Goal: Information Seeking & Learning: Learn about a topic

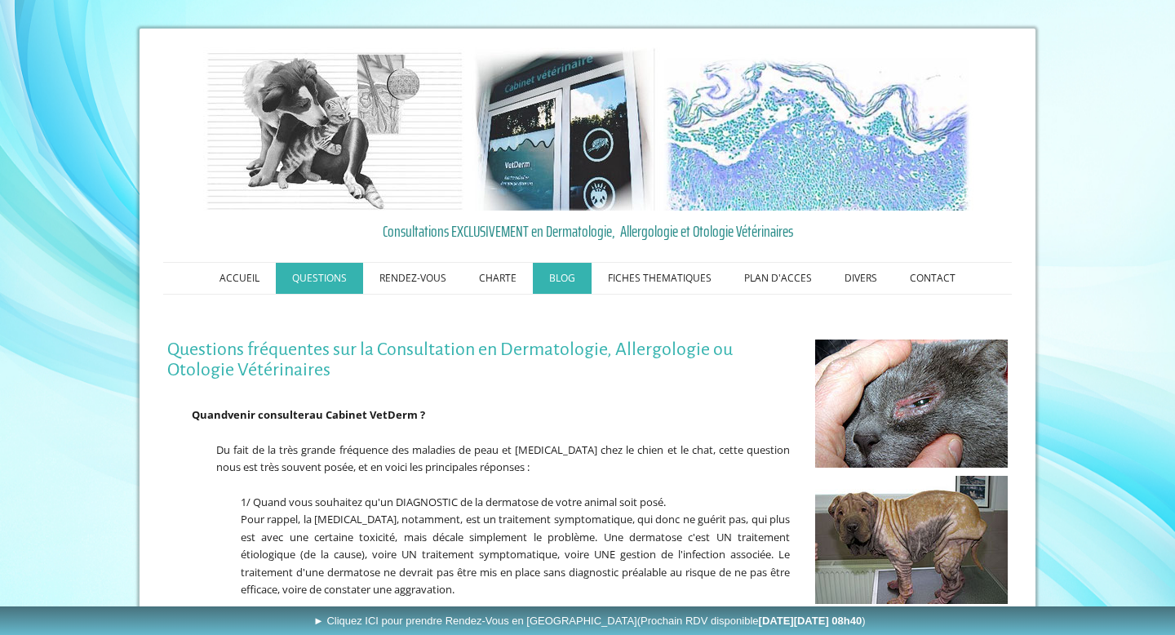
click at [575, 266] on link "BLOG" at bounding box center [562, 278] width 59 height 31
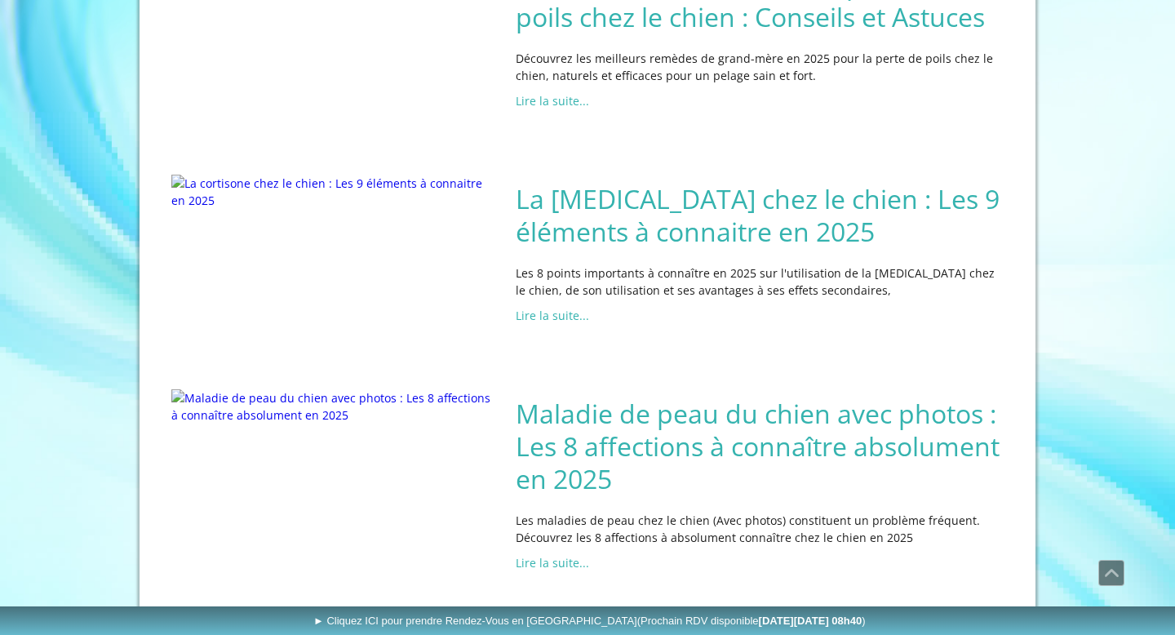
scroll to position [600, 0]
click at [737, 246] on h2 "La cortisone chez le chien : Les 9 éléments à connaitre en 2025" at bounding box center [760, 213] width 488 height 65
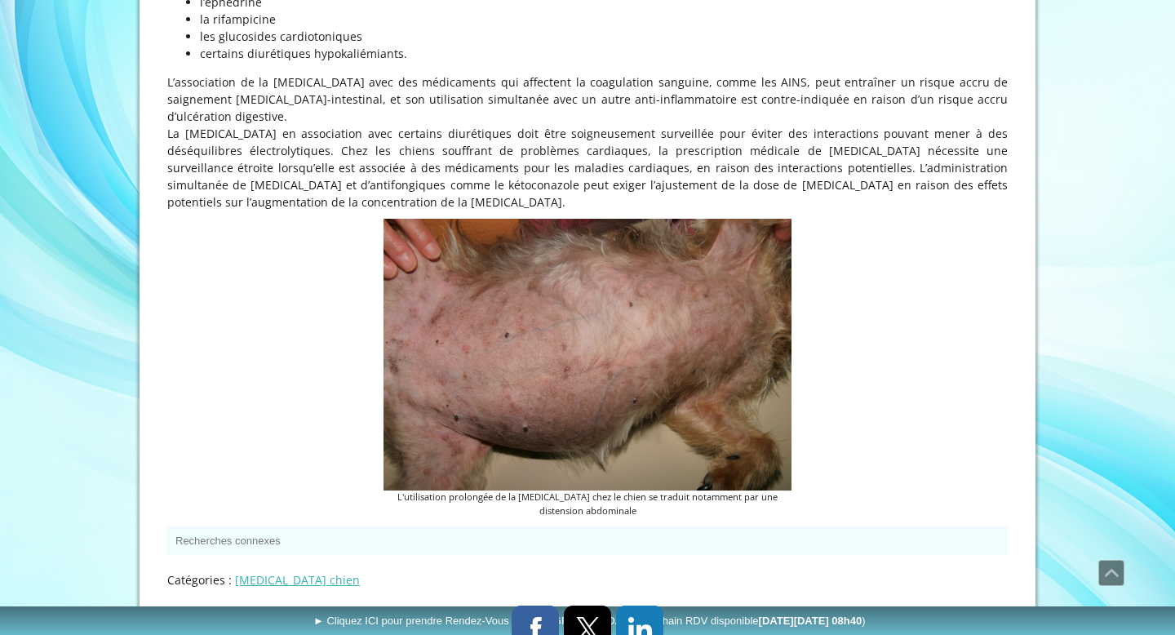
scroll to position [6748, 0]
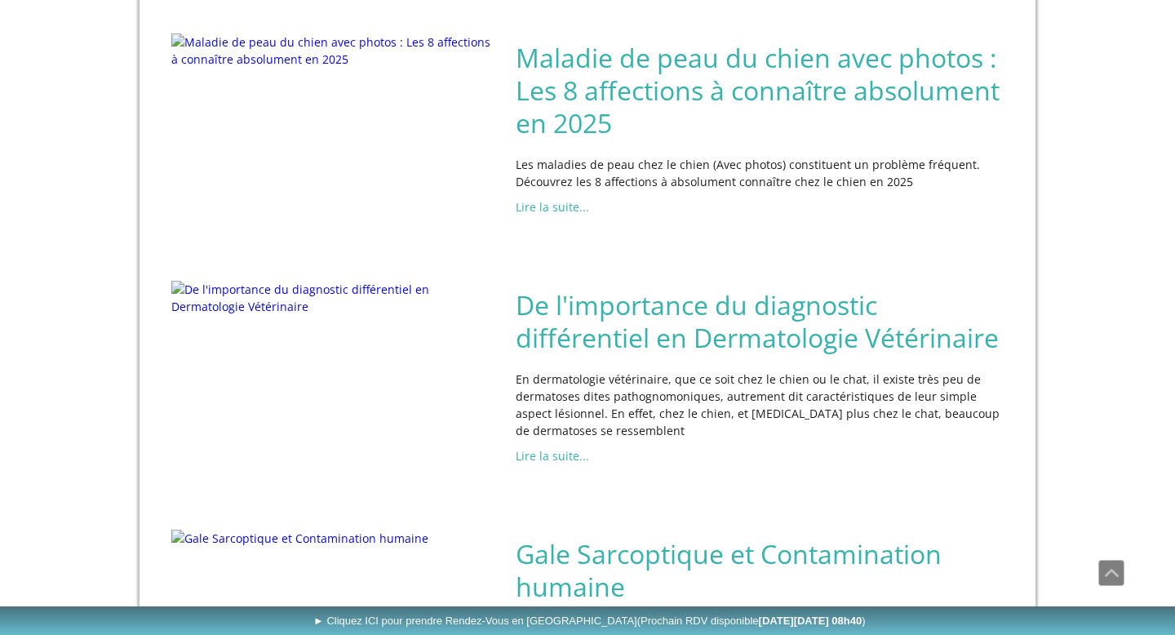
scroll to position [955, 0]
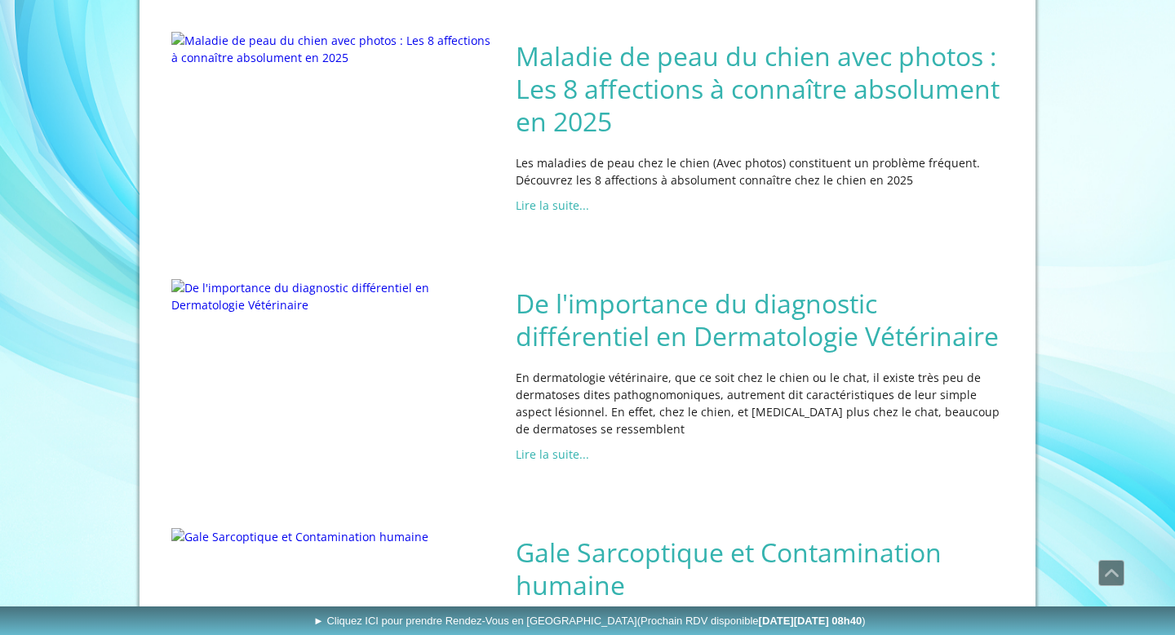
click at [559, 138] on h2 "Maladie de peau du chien avec photos : Les 8 affections à connaître absolument …" at bounding box center [760, 89] width 488 height 98
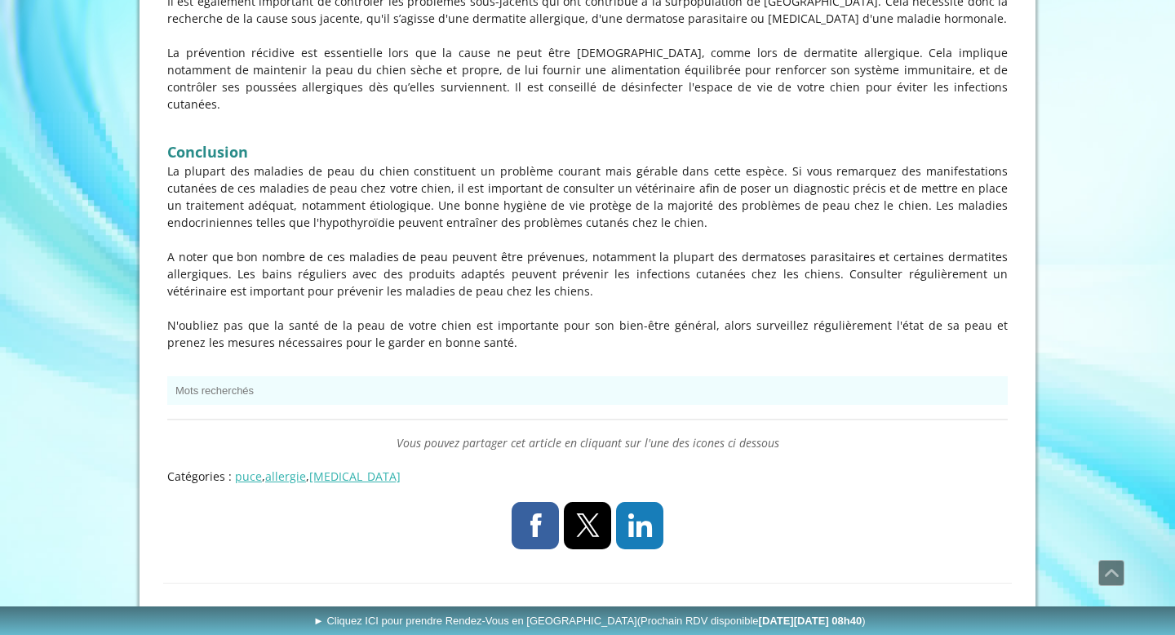
scroll to position [5876, 0]
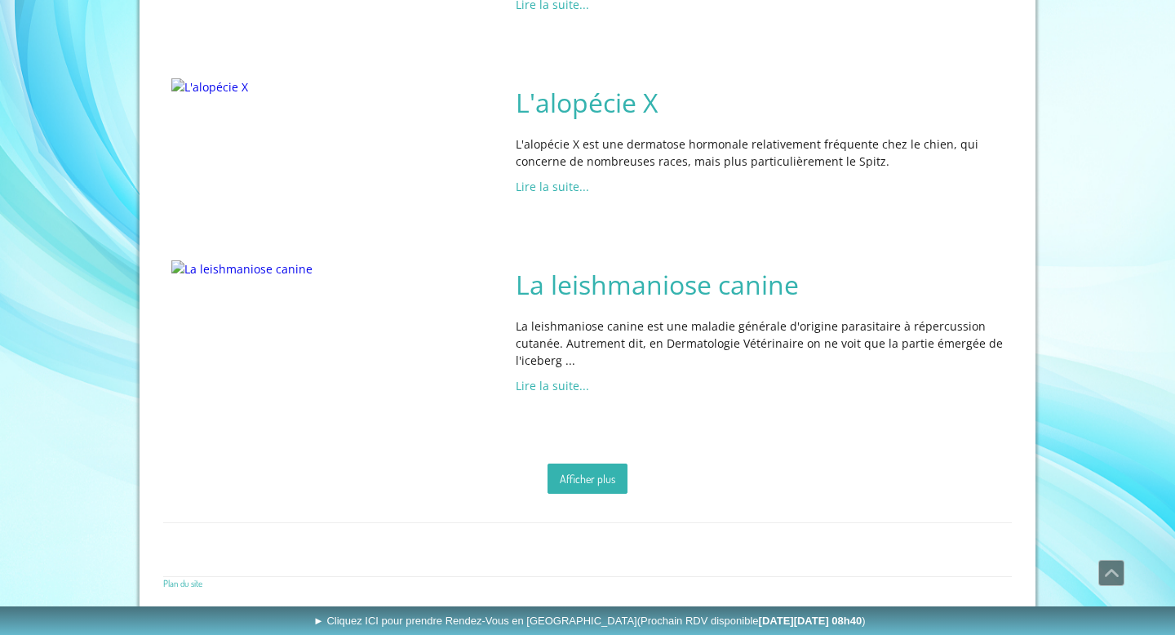
scroll to position [2842, 0]
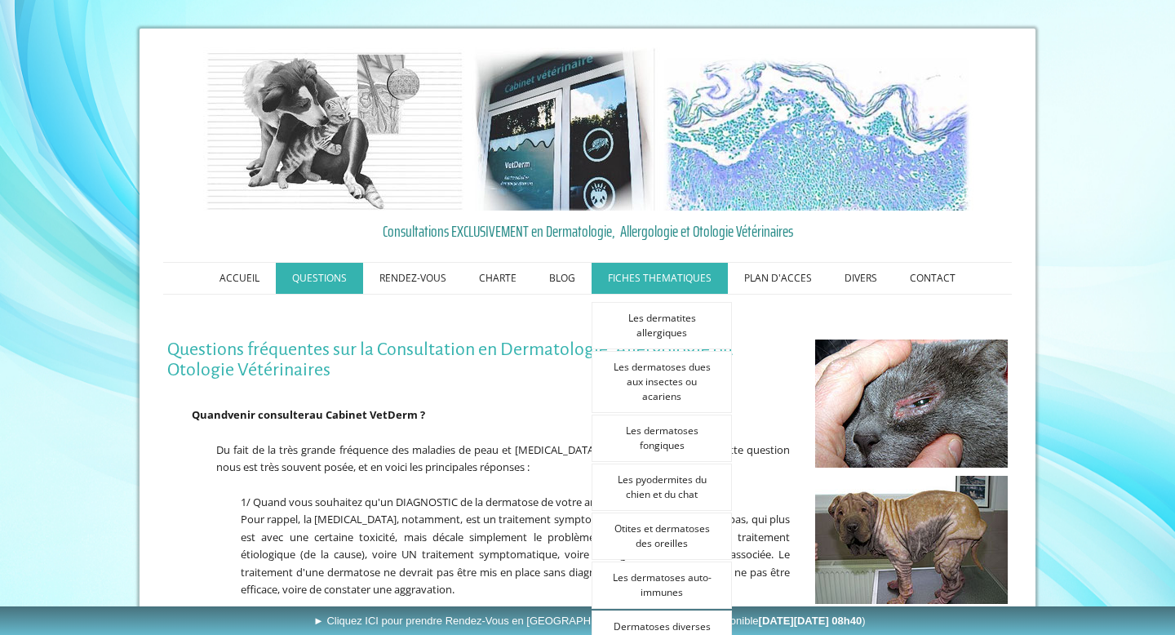
click at [649, 285] on link "FICHES THEMATIQUES" at bounding box center [659, 278] width 136 height 31
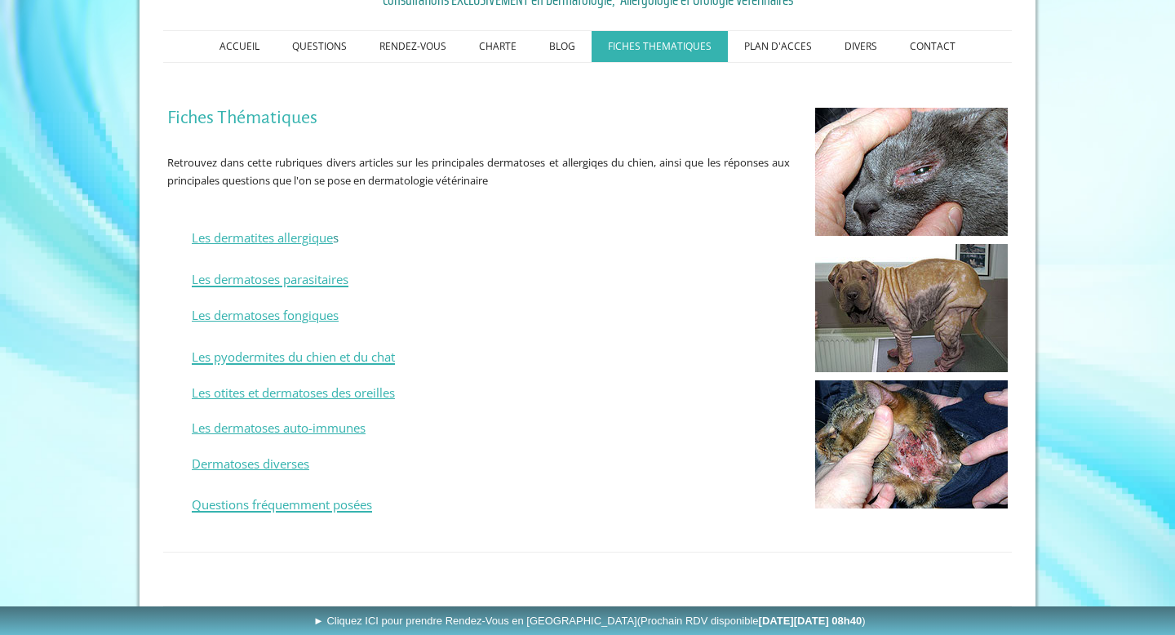
scroll to position [237, 0]
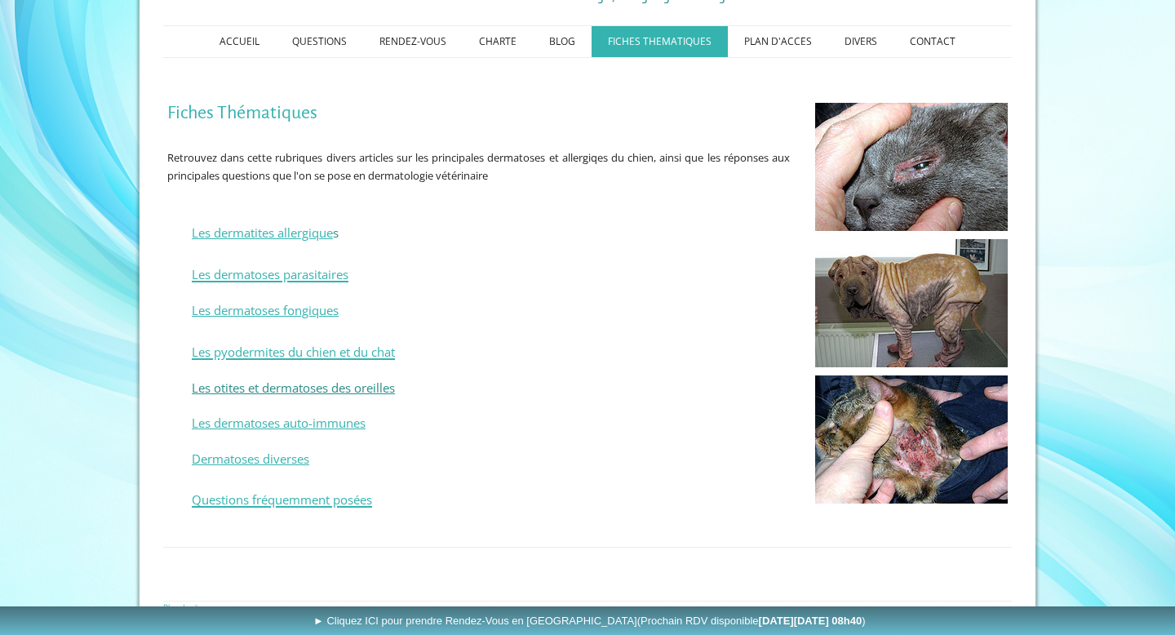
click at [335, 382] on span "Les otites et dermatoses des oreilles" at bounding box center [293, 387] width 203 height 16
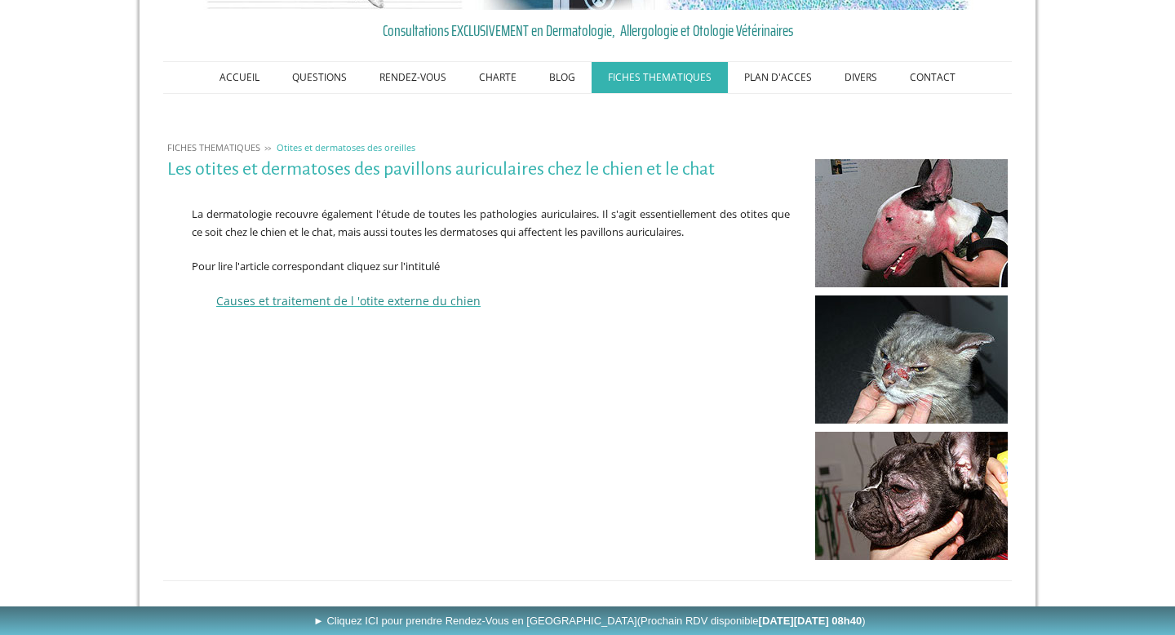
scroll to position [204, 0]
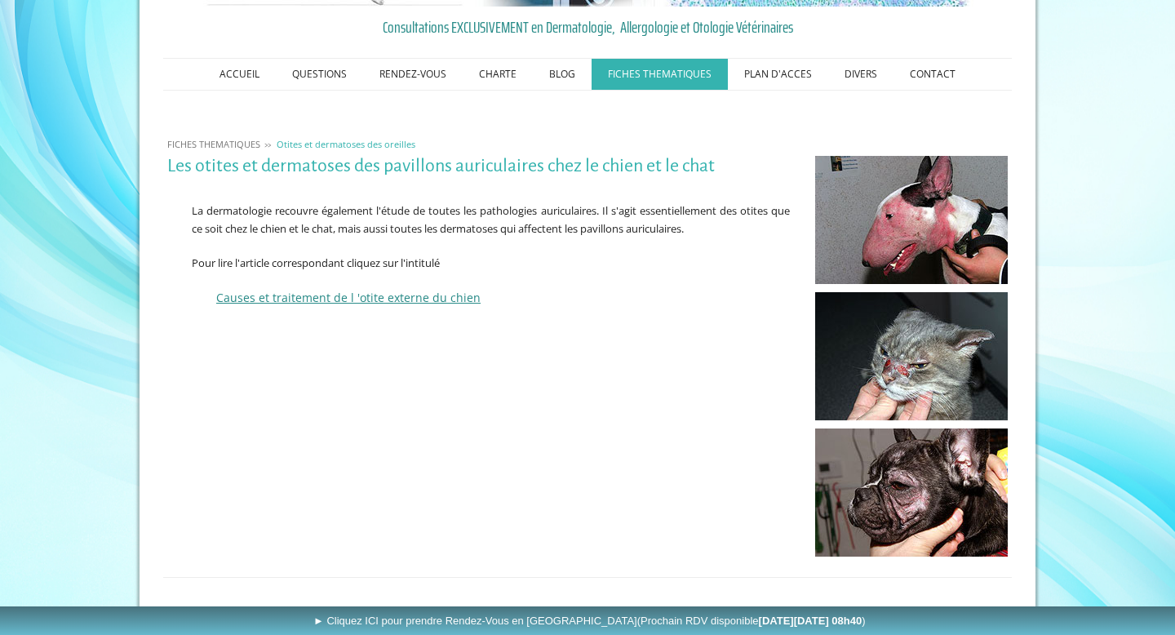
click at [414, 295] on span "Causes et traitement de l 'otite externe du chien" at bounding box center [348, 298] width 264 height 16
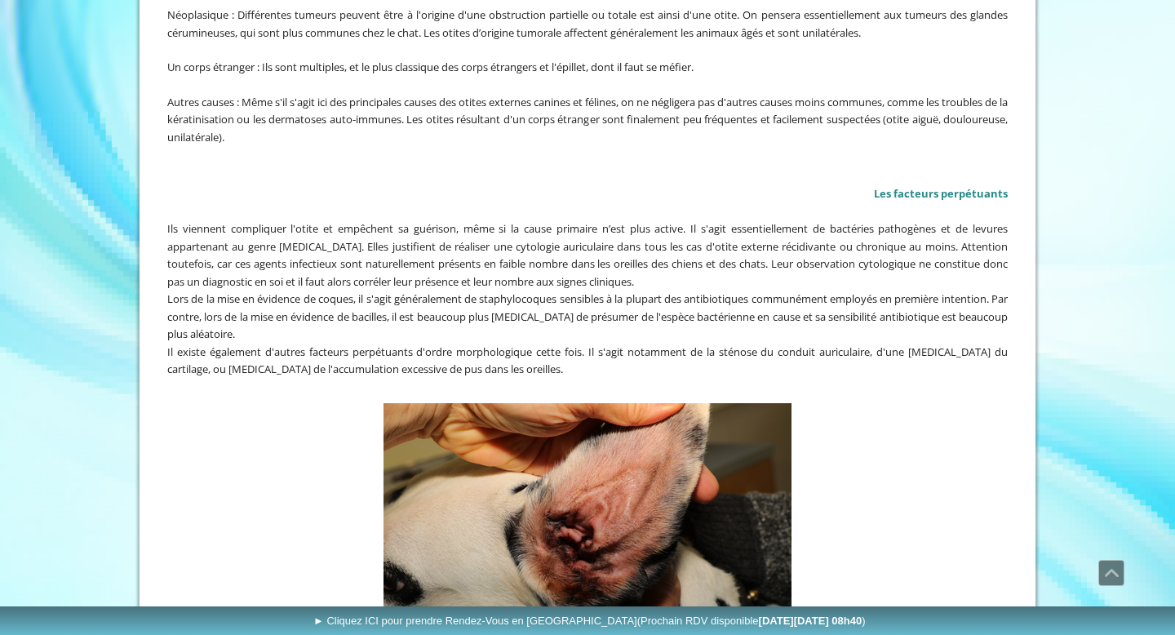
scroll to position [2297, 0]
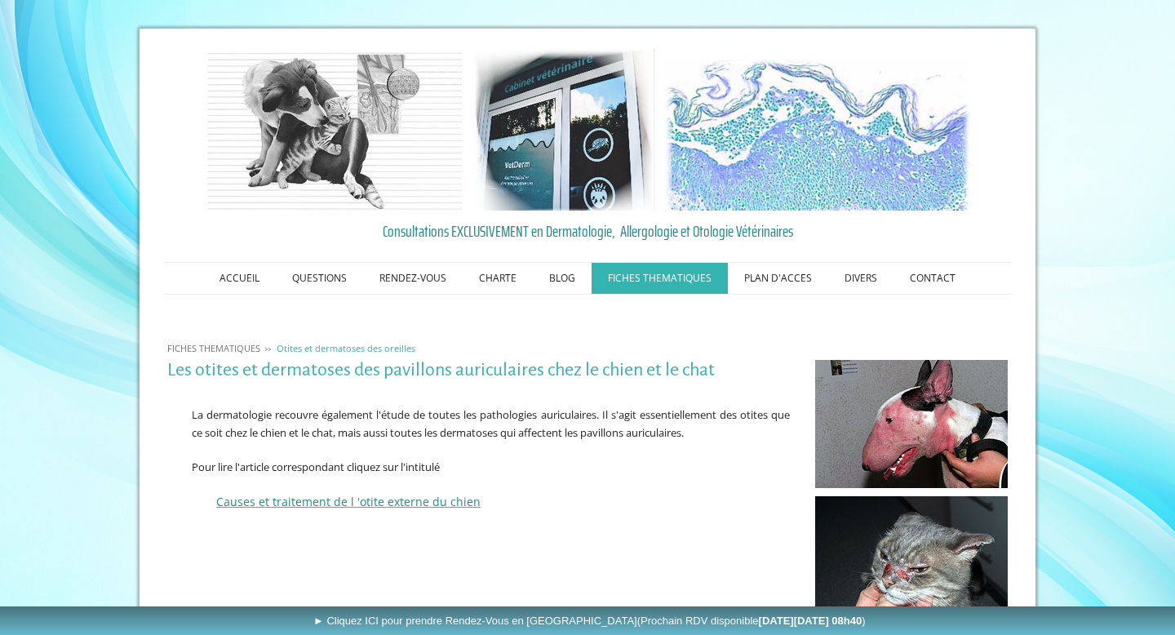
scroll to position [204, 0]
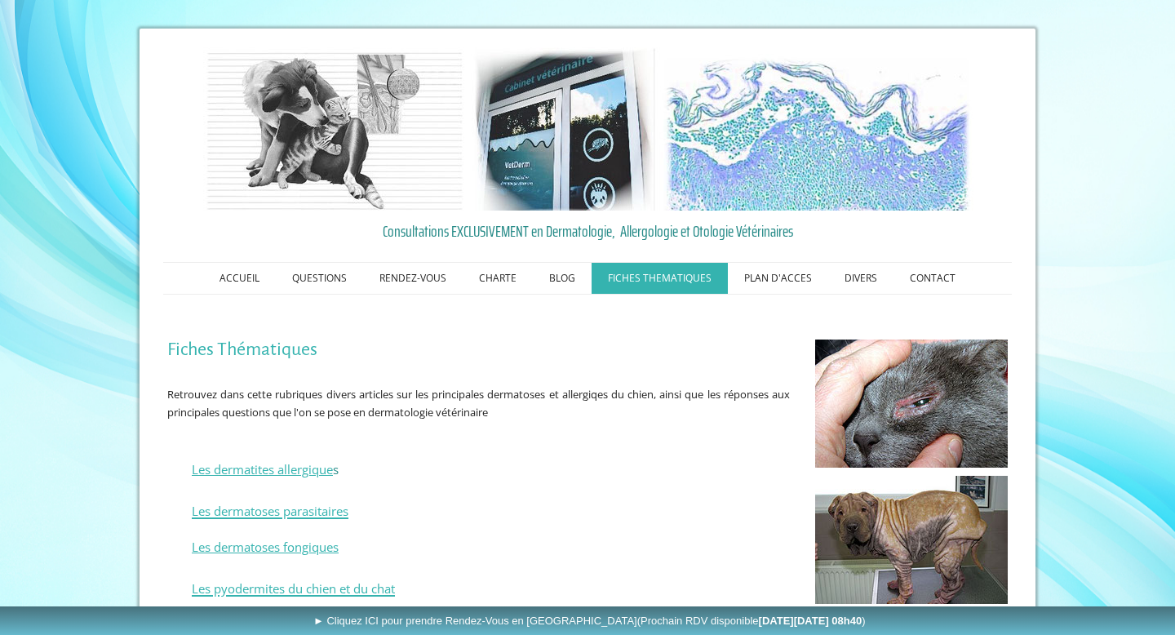
scroll to position [237, 0]
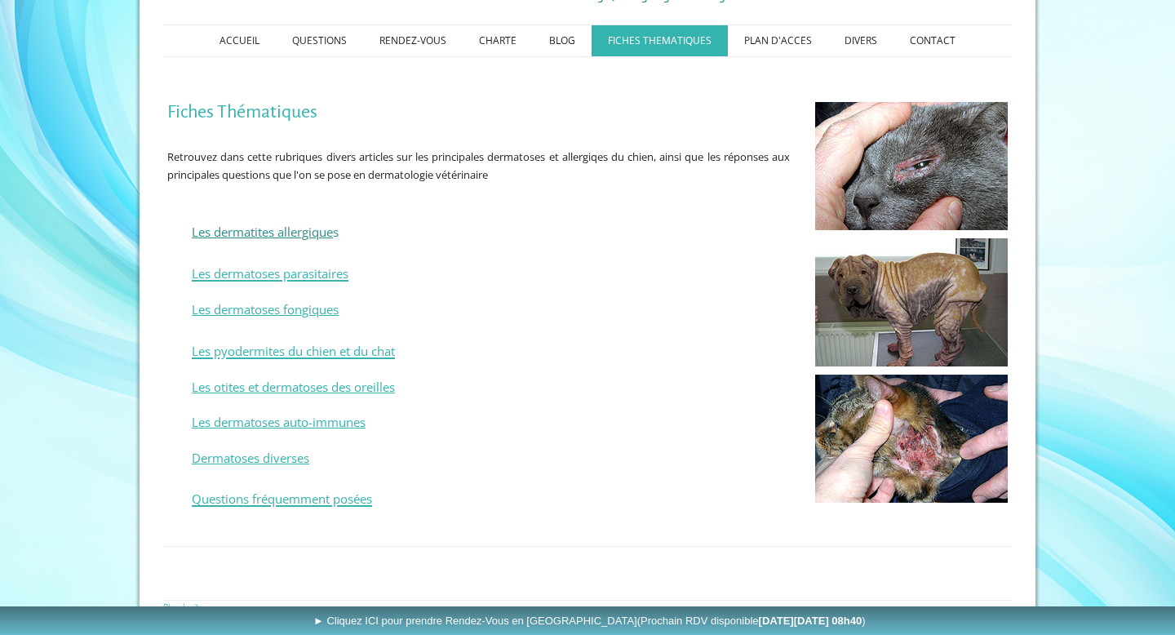
click at [281, 227] on link "Les dermatites allergique" at bounding box center [262, 232] width 141 height 16
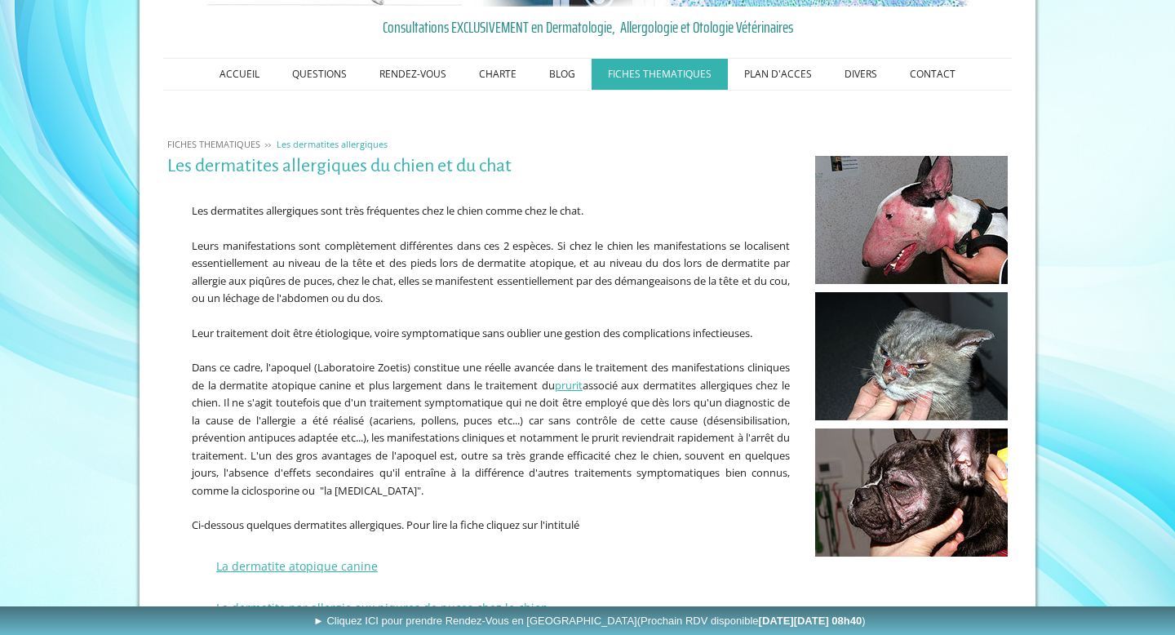
scroll to position [366, 0]
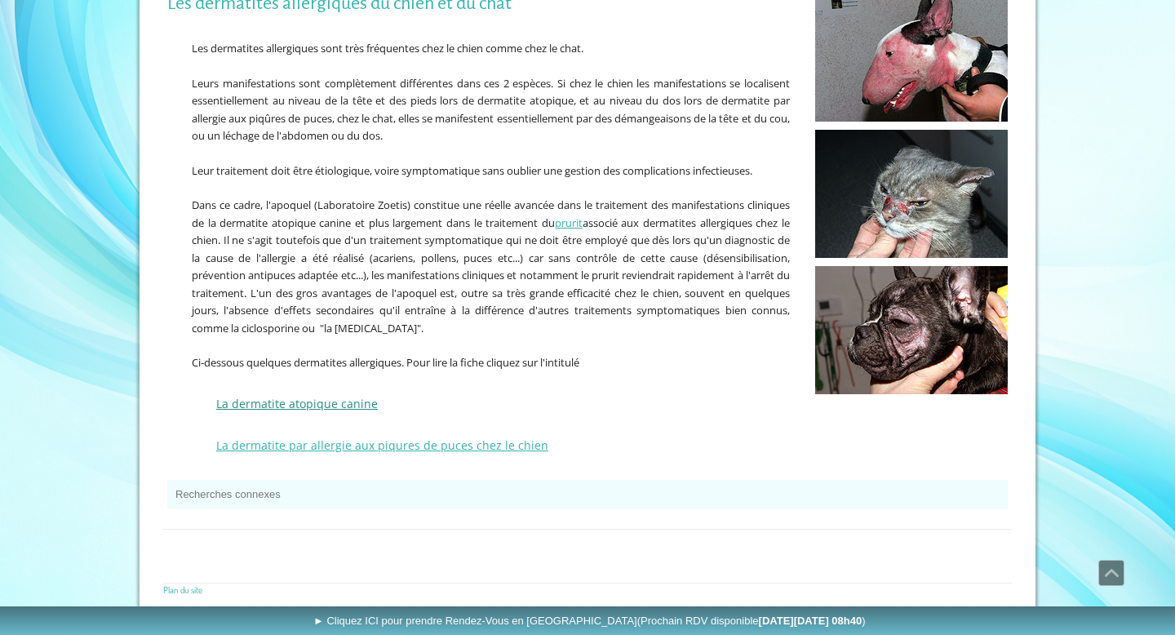
click at [334, 401] on link "La dermatite atopique canine" at bounding box center [297, 404] width 162 height 16
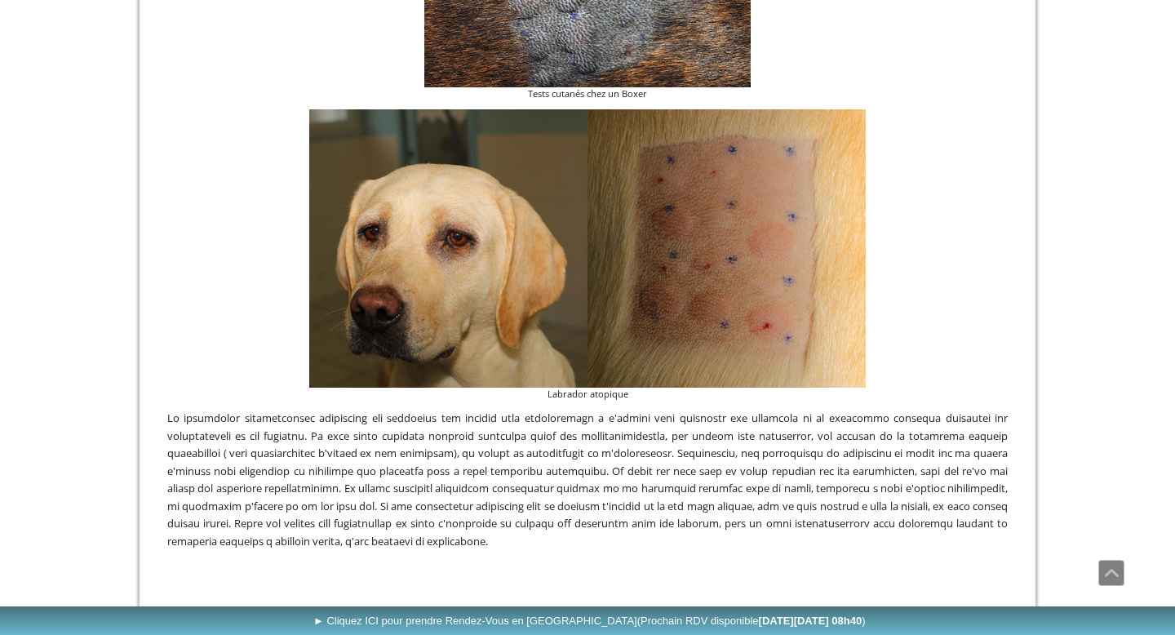
scroll to position [3532, 0]
